Goal: Answer question/provide support: Share knowledge or assist other users

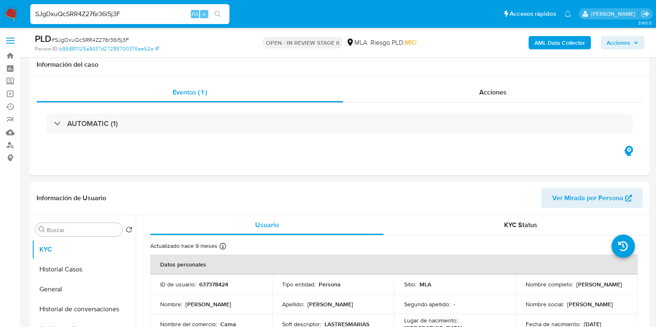
select select "10"
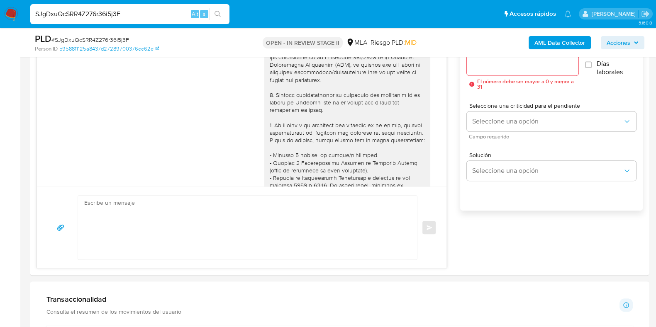
scroll to position [573, 0]
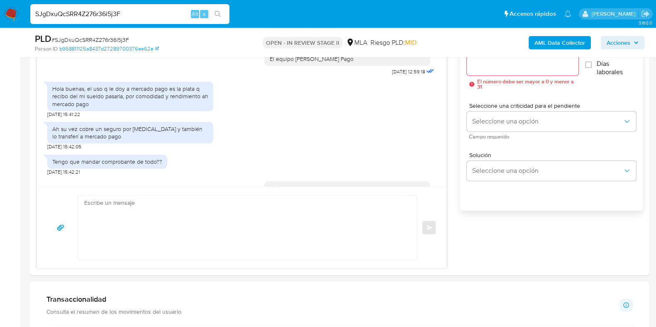
click at [99, 15] on input "SJgDxuQcSRR4Z276r36i5j3F" at bounding box center [129, 14] width 199 height 11
paste input "101187666"
type input "101187666"
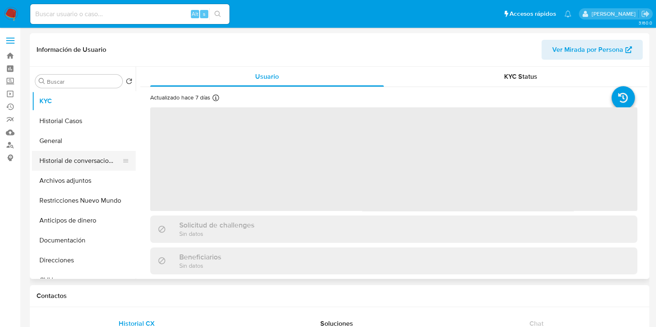
select select "10"
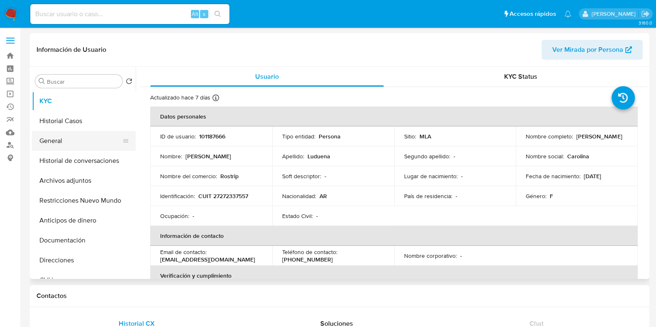
click at [70, 136] on button "General" at bounding box center [80, 141] width 97 height 20
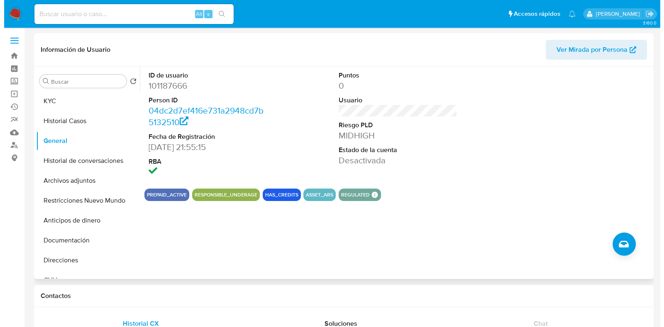
scroll to position [51, 0]
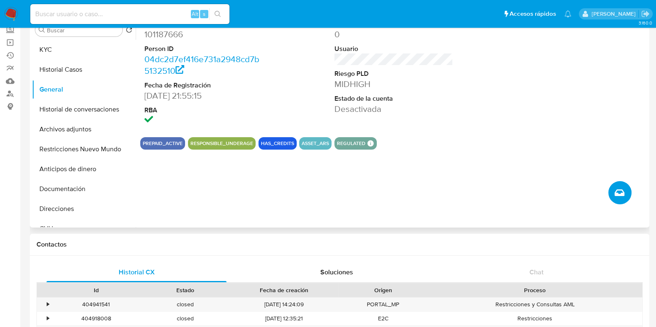
click at [618, 196] on icon "Crear caso manual" at bounding box center [619, 193] width 10 height 10
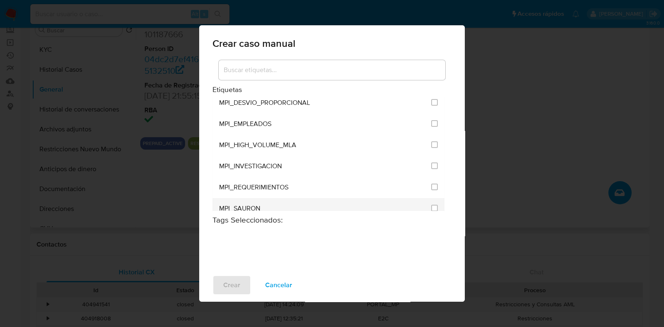
scroll to position [1916, 0]
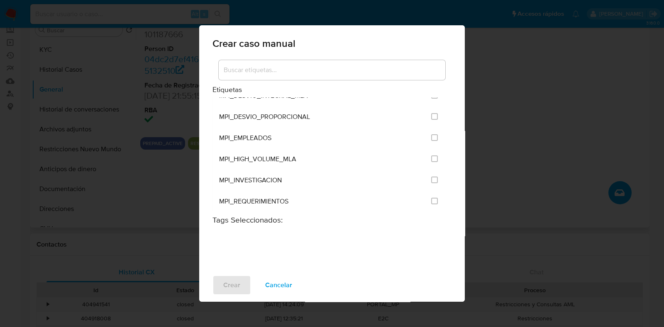
click at [303, 61] on div at bounding box center [332, 70] width 226 height 20
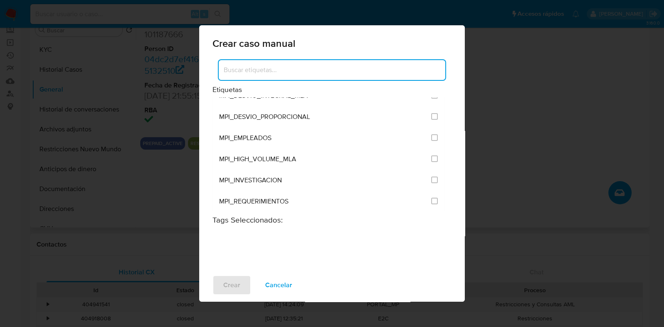
click at [302, 69] on input at bounding box center [332, 70] width 226 height 11
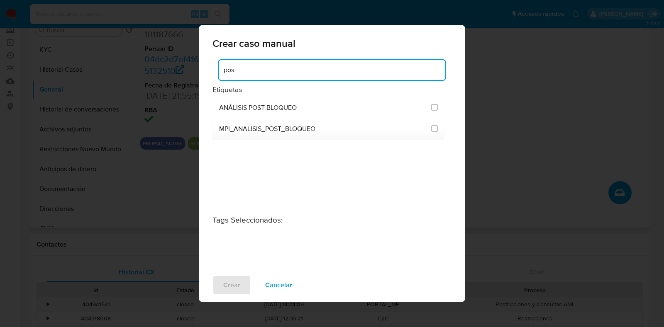
scroll to position [0, 0]
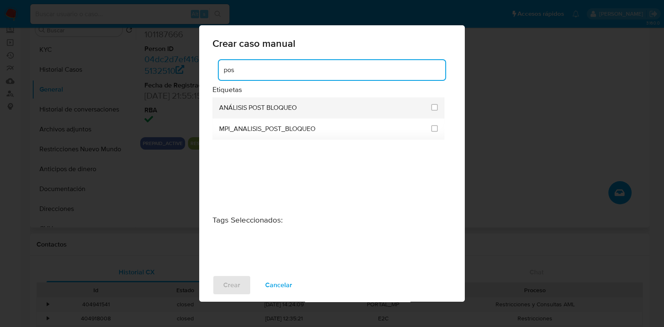
type input "pos"
click at [297, 106] on span "ANÁLISIS POST BLOQUEO" at bounding box center [258, 108] width 78 height 8
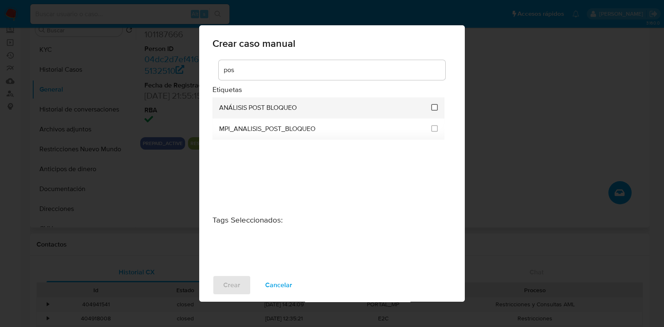
click at [437, 106] on input "3249" at bounding box center [434, 107] width 7 height 7
checkbox input "true"
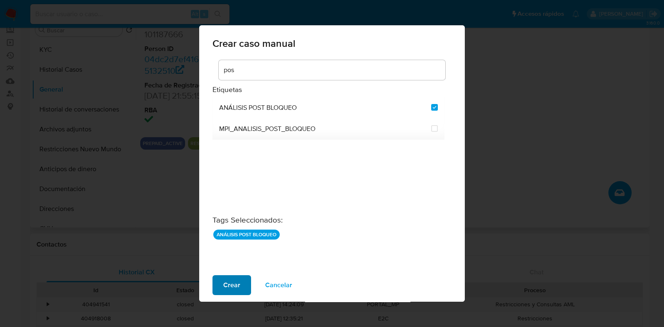
click at [236, 289] on span "Crear" at bounding box center [231, 285] width 17 height 18
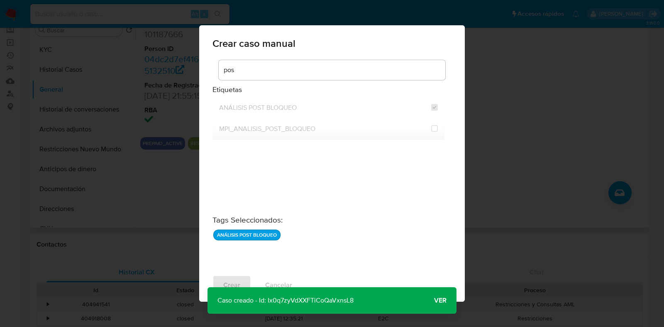
click at [436, 301] on span "Ver" at bounding box center [440, 301] width 12 height 0
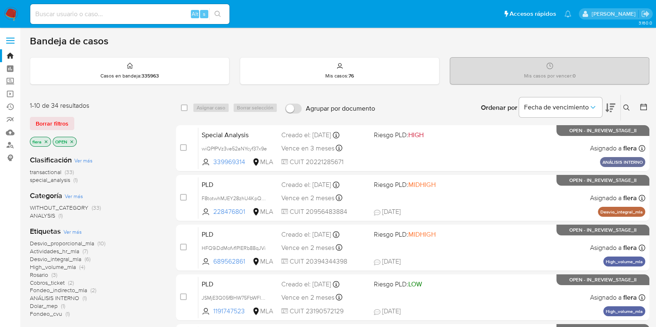
click at [624, 108] on icon at bounding box center [626, 108] width 7 height 7
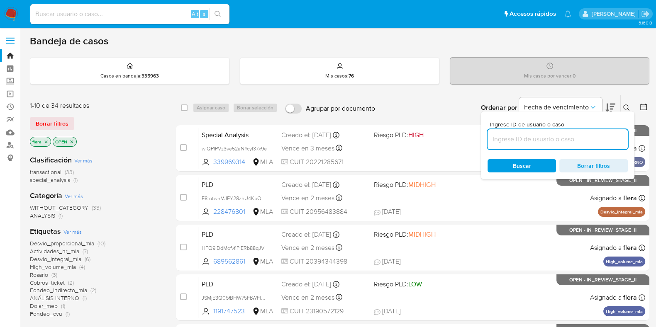
click at [558, 144] on input at bounding box center [557, 139] width 140 height 11
click at [11, 54] on link "Bandeja" at bounding box center [49, 55] width 99 height 13
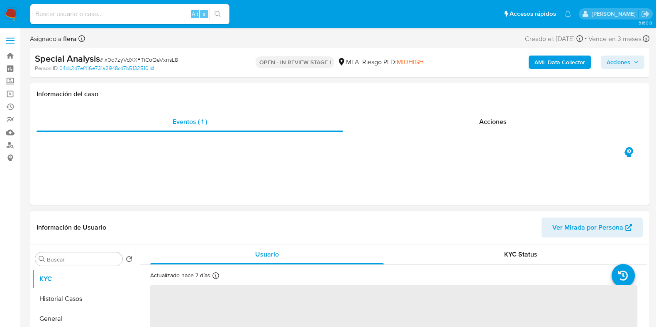
select select "10"
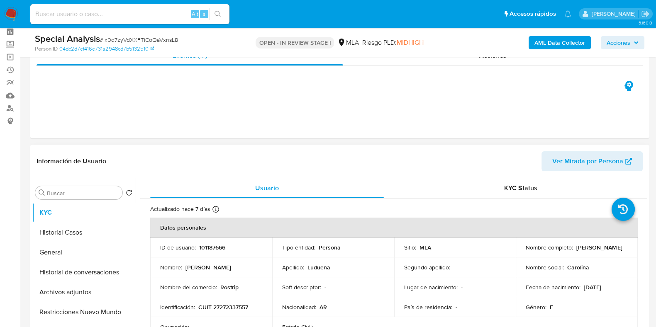
scroll to position [51, 0]
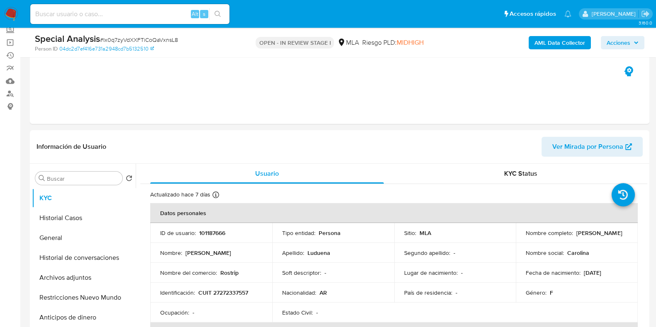
click at [136, 36] on span "# Ix0q7zyVdXXFTiCoQaVxnsL8" at bounding box center [139, 40] width 78 height 8
copy span "Ix0q7zyVdXXFTiCoQaVxnsL8"
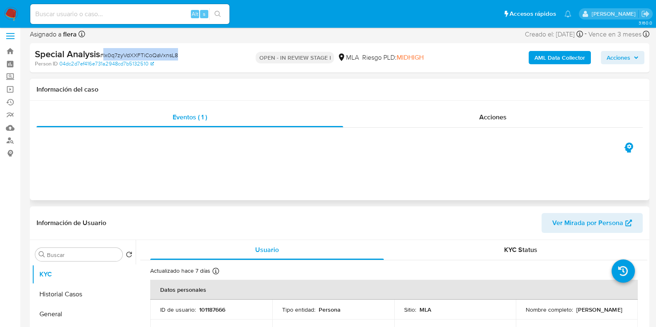
scroll to position [0, 0]
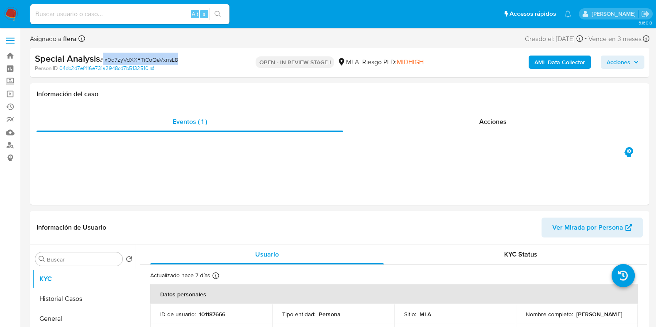
click at [620, 58] on span "Acciones" at bounding box center [618, 62] width 24 height 13
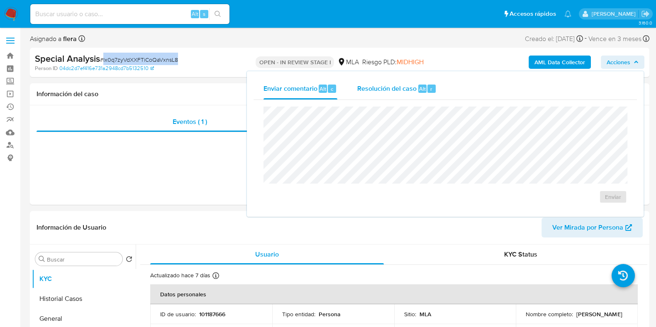
click at [380, 87] on span "Resolución del caso" at bounding box center [386, 89] width 59 height 10
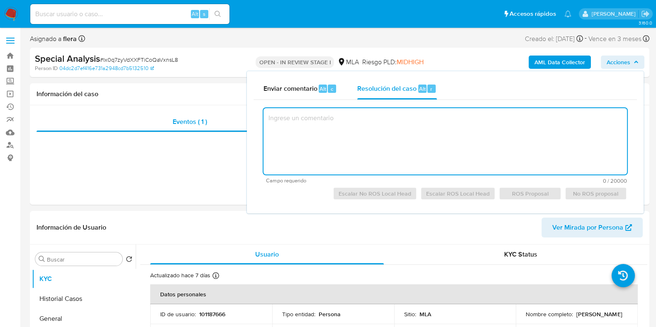
click at [336, 128] on textarea at bounding box center [444, 141] width 363 height 66
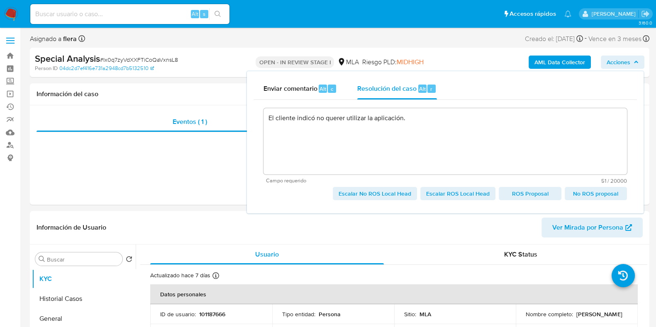
click at [594, 196] on span "No ROS proposal" at bounding box center [595, 194] width 51 height 12
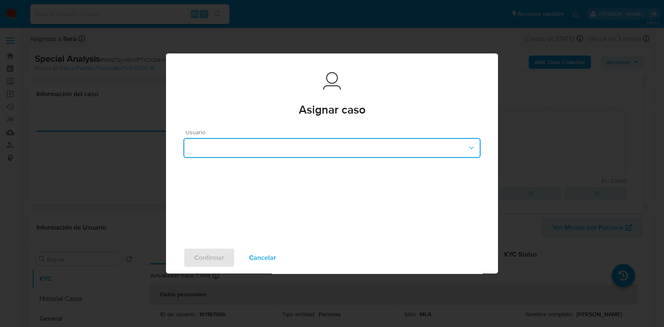
click at [429, 151] on button "button" at bounding box center [331, 148] width 297 height 20
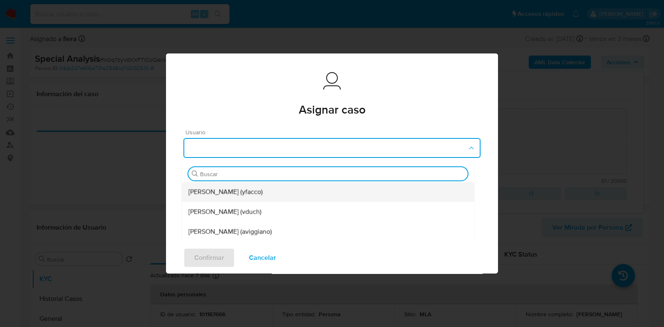
click at [248, 196] on span "Yesica Paola Facco (yfacco)" at bounding box center [225, 192] width 74 height 8
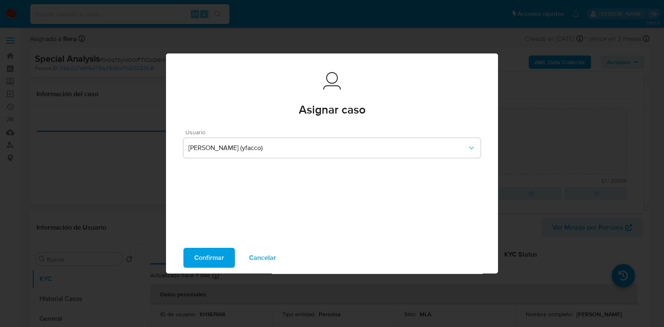
click at [209, 258] on span "Confirmar" at bounding box center [209, 258] width 30 height 18
type textarea "El cliente indicó no querer utilizar la aplicación."
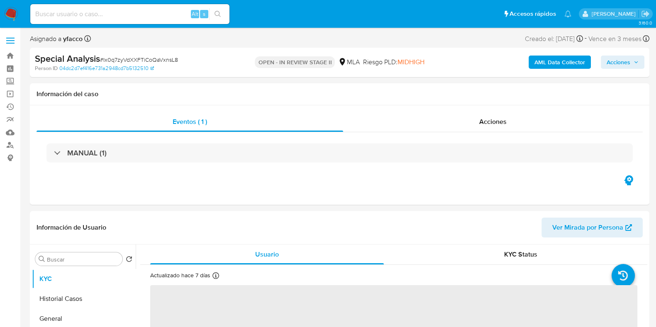
select select "10"
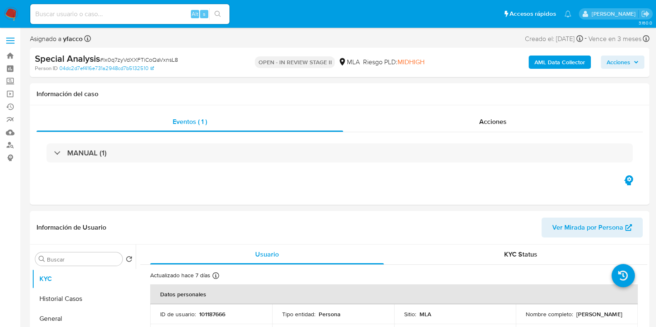
click at [164, 61] on span "# Ix0q7zyVdXXFTiCoQaVxnsL8" at bounding box center [139, 60] width 78 height 8
copy span "Ix0q7zyVdXXFTiCoQaVxnsL8"
